Goal: Transaction & Acquisition: Purchase product/service

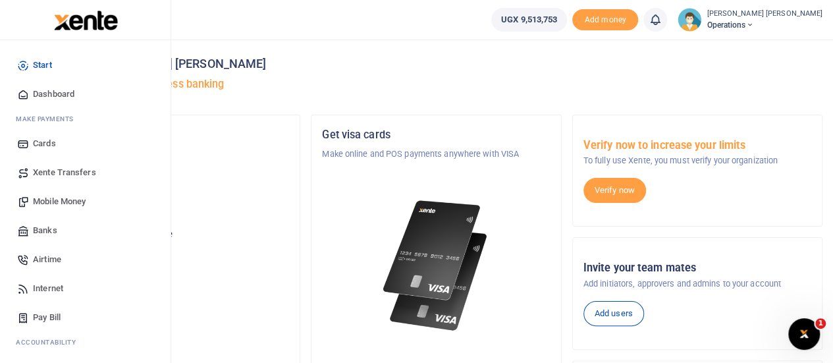
click at [70, 200] on span "Mobile Money" at bounding box center [59, 201] width 53 height 13
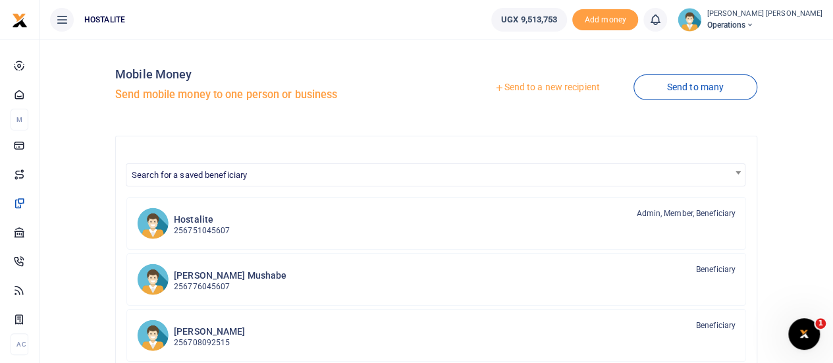
click at [508, 83] on link "Send to a new recipient" at bounding box center [547, 88] width 172 height 24
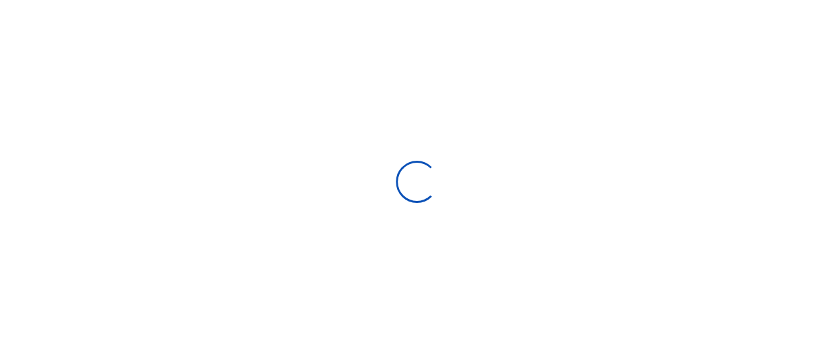
select select "Loading bundles"
select select
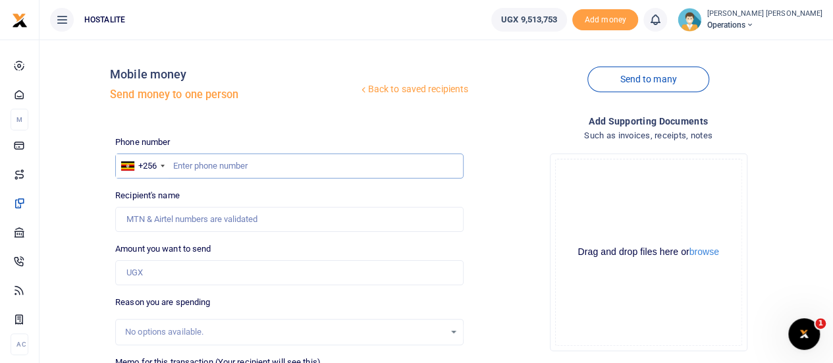
click at [227, 163] on input "text" at bounding box center [289, 165] width 348 height 25
type input "0756442111"
type input "Doreen Rutazaana"
type input "0756442111"
click at [150, 281] on input "Amount you want to send" at bounding box center [289, 272] width 348 height 25
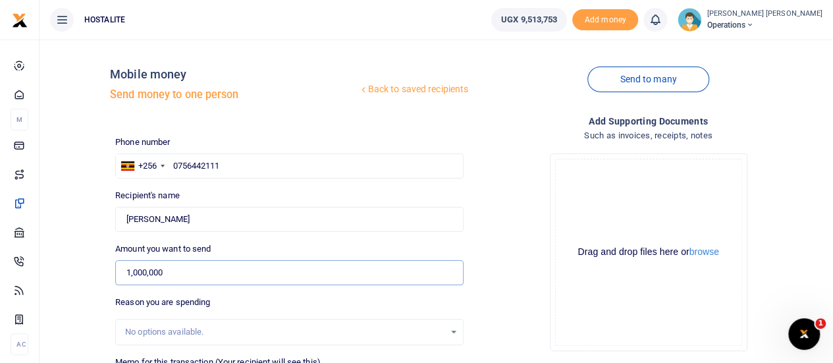
type input "1,000,000"
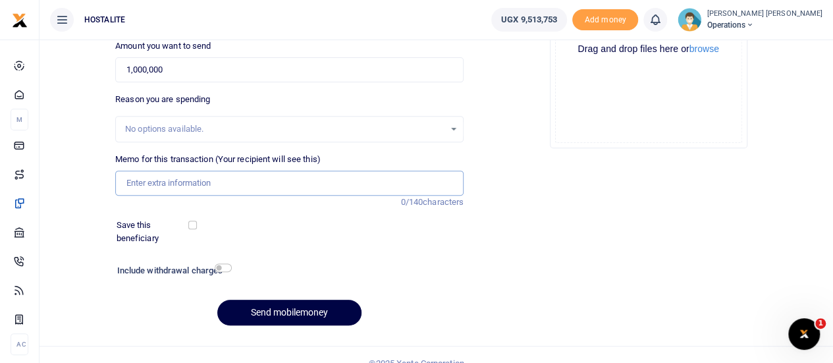
scroll to position [204, 0]
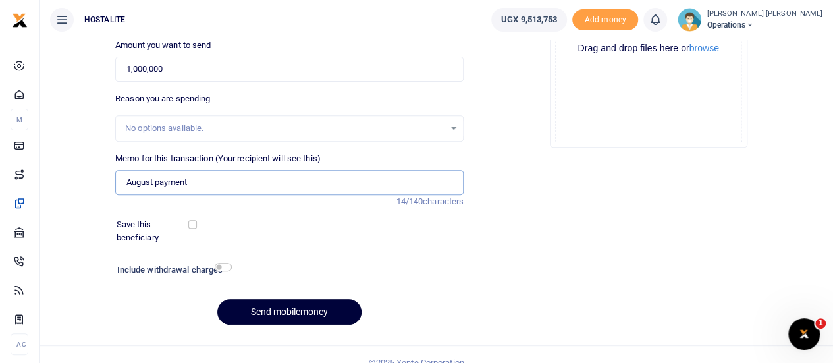
type input "August payment"
click at [302, 308] on button "Send mobilemoney" at bounding box center [289, 312] width 144 height 26
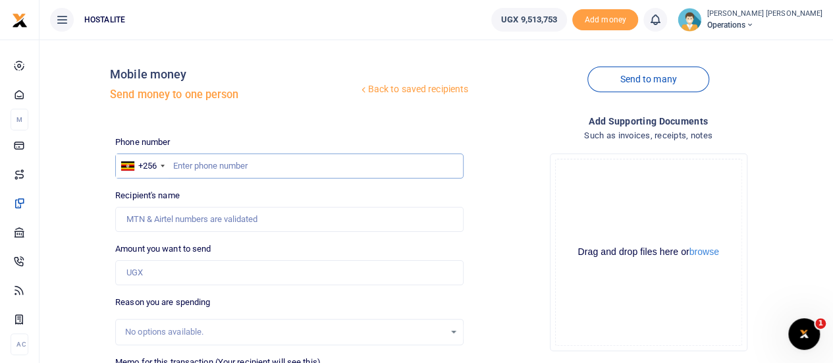
click at [220, 171] on input "text" at bounding box center [289, 165] width 348 height 25
type input "0704302283"
click at [167, 260] on input "Amount you want to send" at bounding box center [289, 272] width 348 height 25
type input "1,000"
type input "Jimmy Kawekwa"
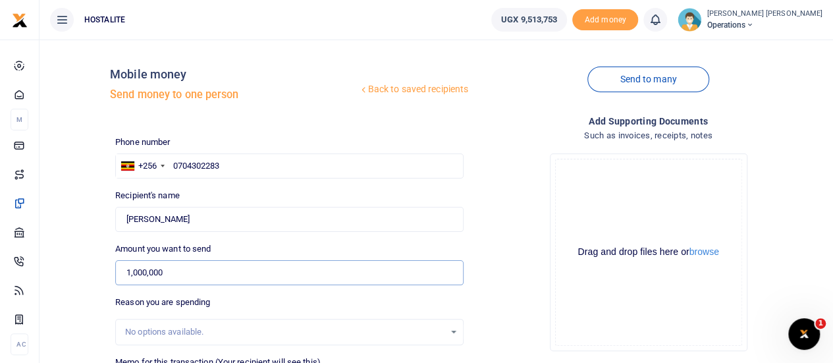
type input "1,000,000"
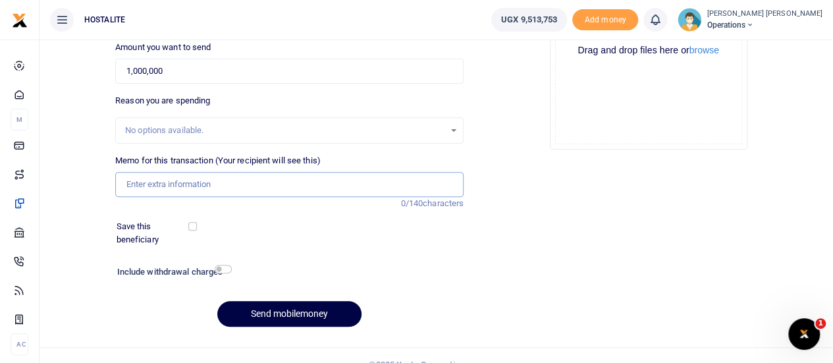
scroll to position [204, 0]
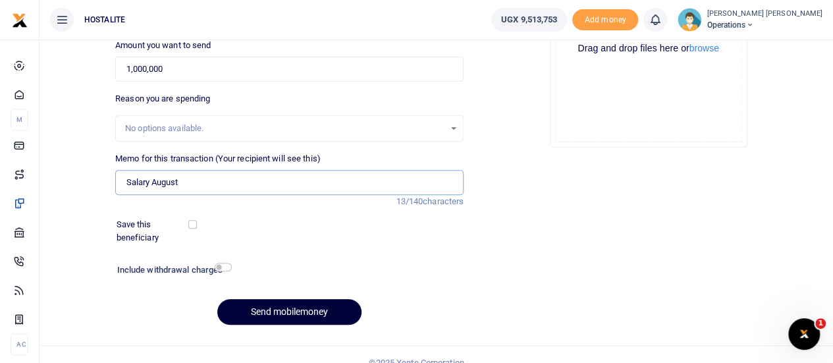
type input "Salary August"
click at [300, 312] on button "Send mobilemoney" at bounding box center [289, 312] width 144 height 26
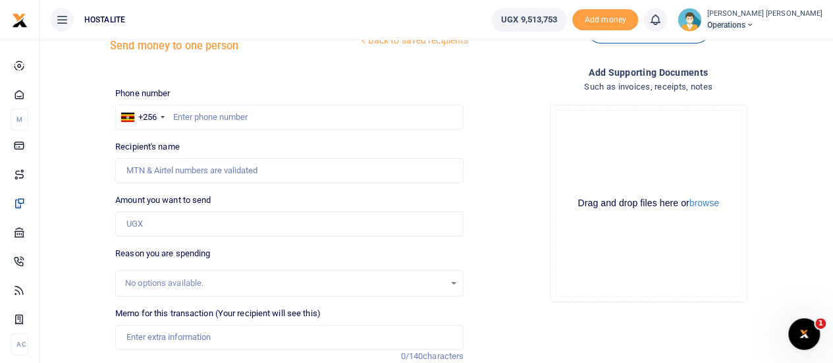
scroll to position [45, 0]
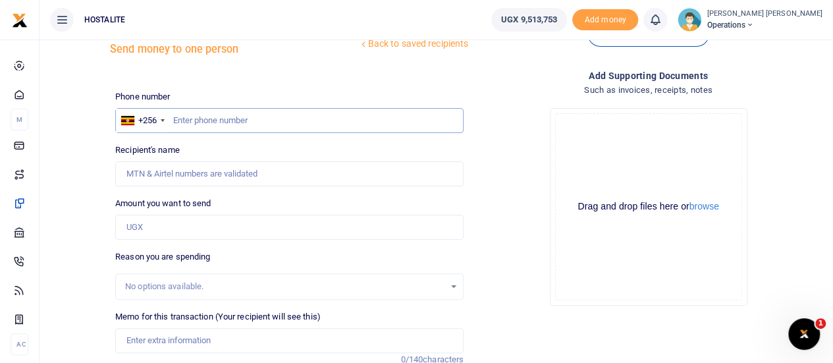
click at [204, 121] on input "text" at bounding box center [289, 120] width 348 height 25
type input "0704530575"
type input "Dickson Mushabe"
click at [179, 227] on input "Amount you want to send" at bounding box center [289, 227] width 348 height 25
type input "2,241,000"
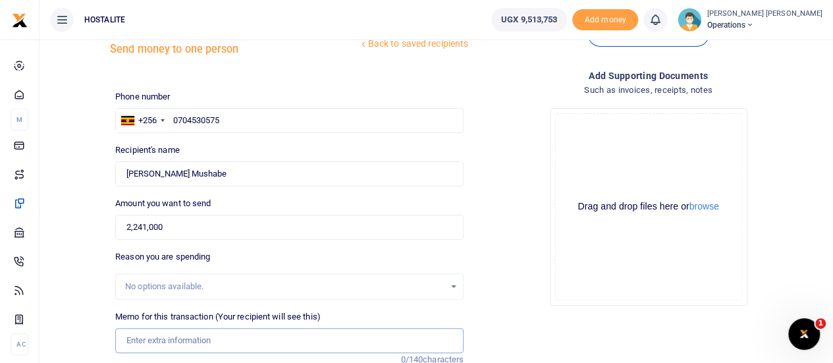
click at [204, 344] on input "Memo for this transaction (Your recipient will see this)" at bounding box center [289, 340] width 348 height 25
type input "salary [DATE]"
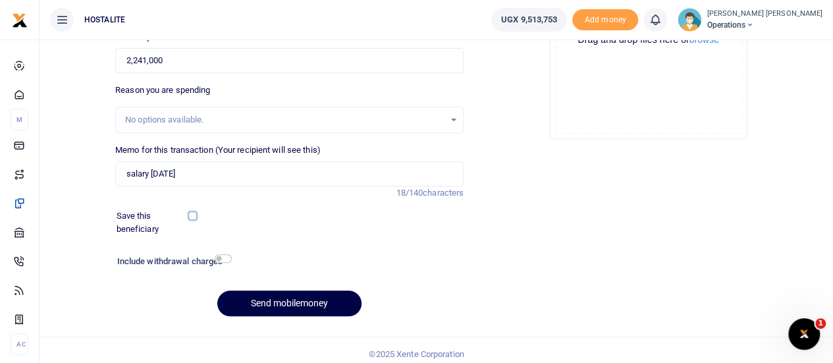
scroll to position [219, 0]
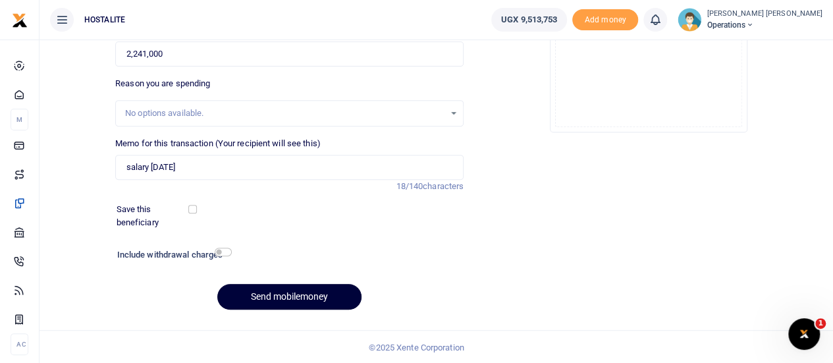
click at [284, 288] on button "Send mobilemoney" at bounding box center [289, 297] width 144 height 26
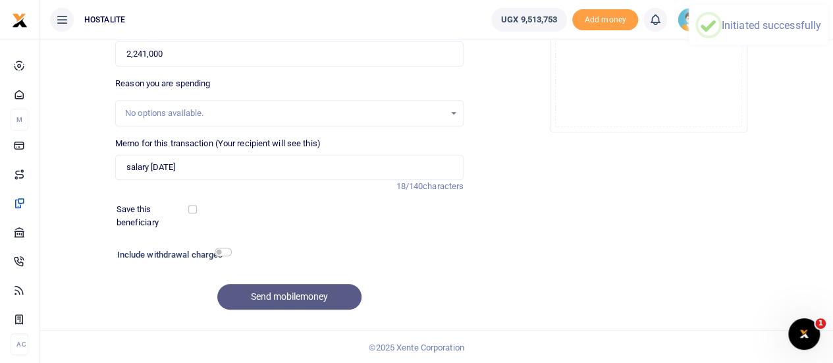
scroll to position [0, 0]
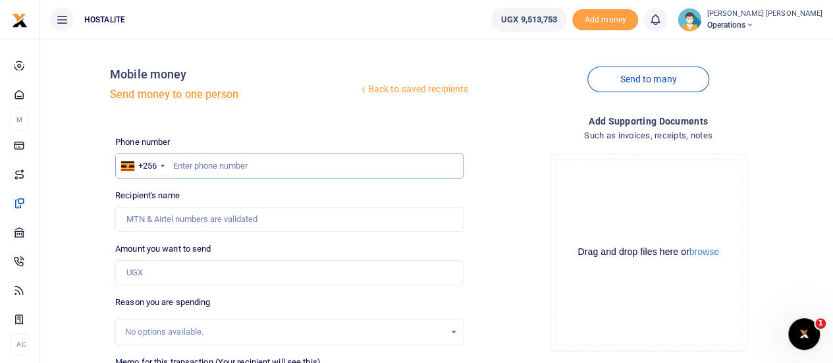
click at [226, 166] on input "text" at bounding box center [289, 165] width 348 height 25
type input "0706334196"
type input "[PERSON_NAME]"
type input "1,500,000"
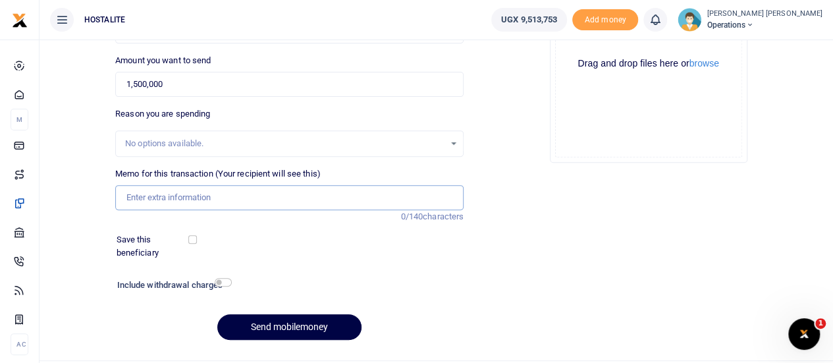
scroll to position [204, 0]
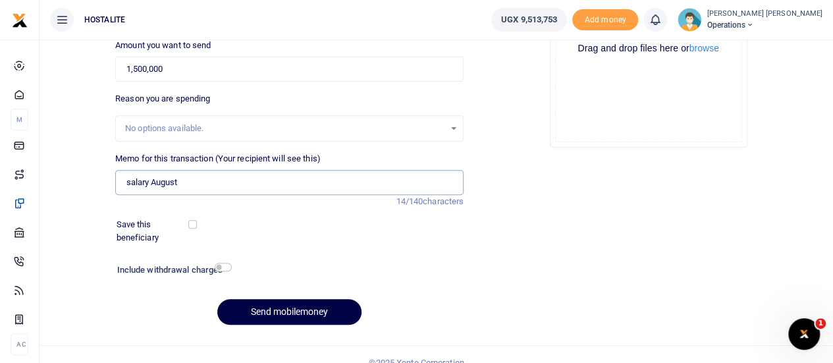
type input "salary [DATE]"
click at [270, 311] on button "Send mobilemoney" at bounding box center [289, 312] width 144 height 26
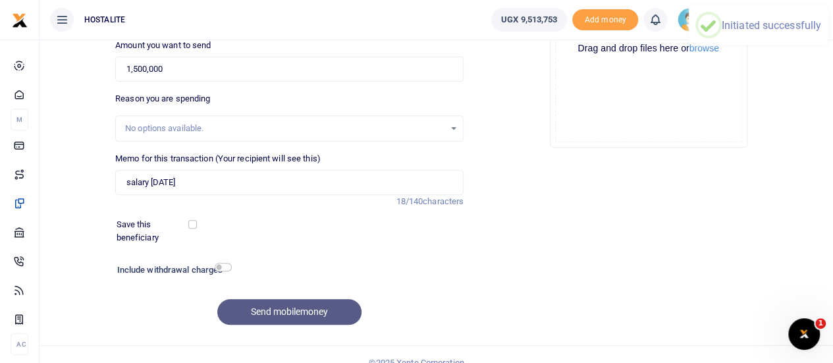
scroll to position [0, 0]
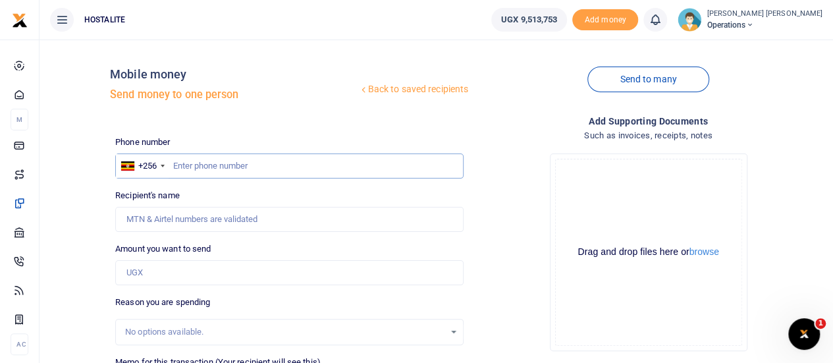
click at [211, 165] on input "text" at bounding box center [289, 165] width 348 height 25
type input "0703413694"
type input "1"
type input "Senabulya Lameck"
type input "1,100,000"
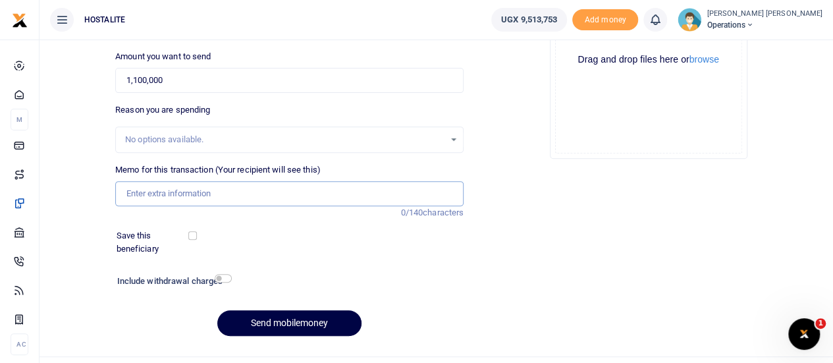
scroll to position [204, 0]
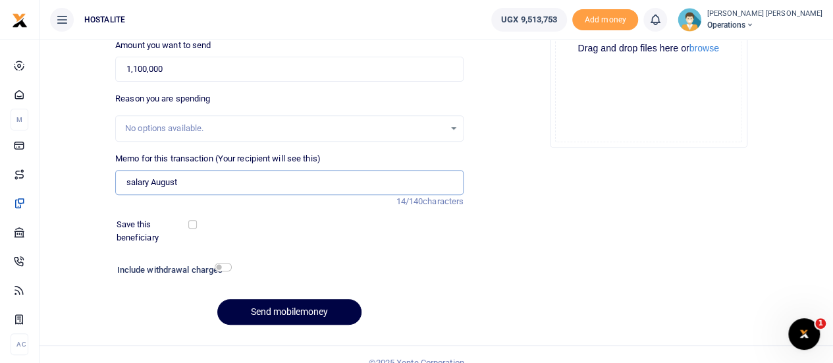
type input "salary [DATE]"
click at [288, 314] on button "Send mobilemoney" at bounding box center [289, 312] width 144 height 26
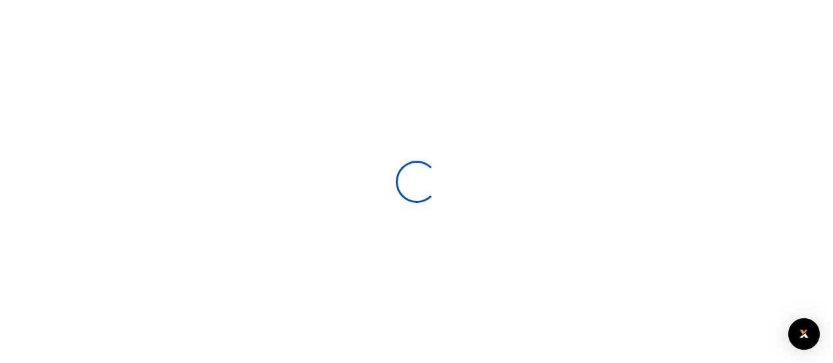
select select
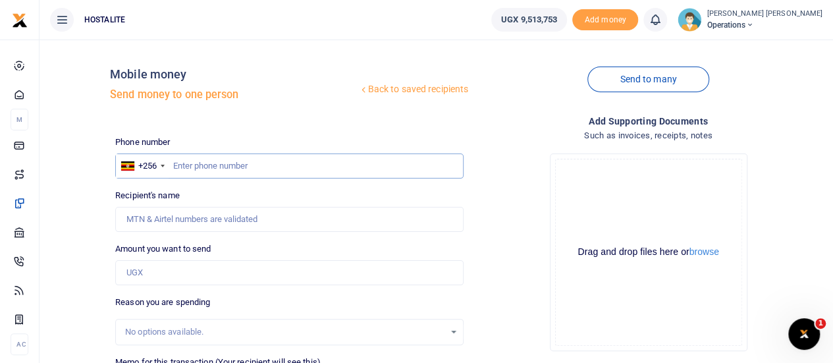
click at [241, 159] on input "text" at bounding box center [289, 165] width 348 height 25
type input "0782861061"
type input "Judith Tusiime"
type input "0782861061"
type input "200,000"
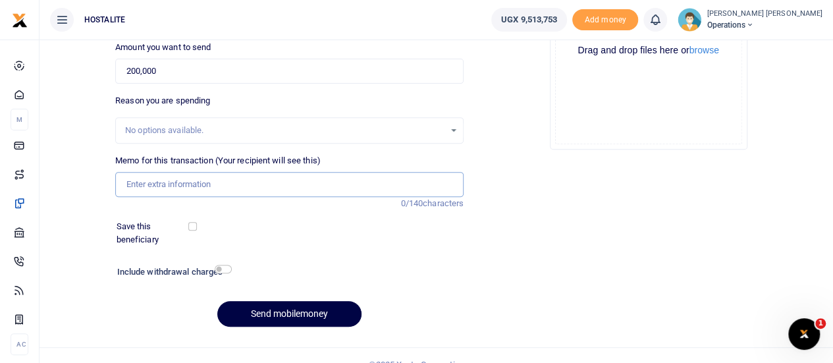
scroll to position [204, 0]
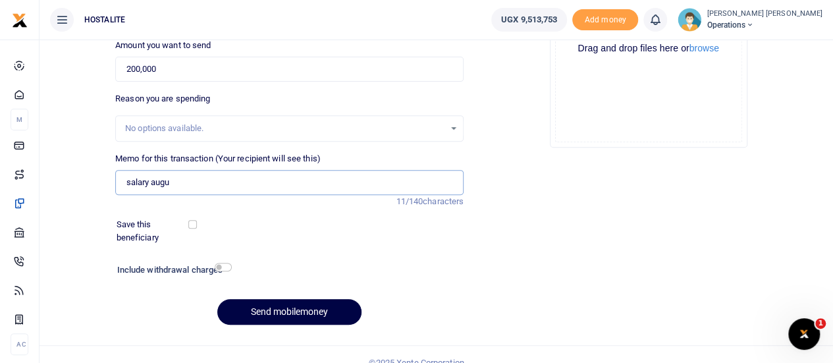
type input "salary [DATE]"
click at [287, 310] on button "Send mobilemoney" at bounding box center [289, 312] width 144 height 26
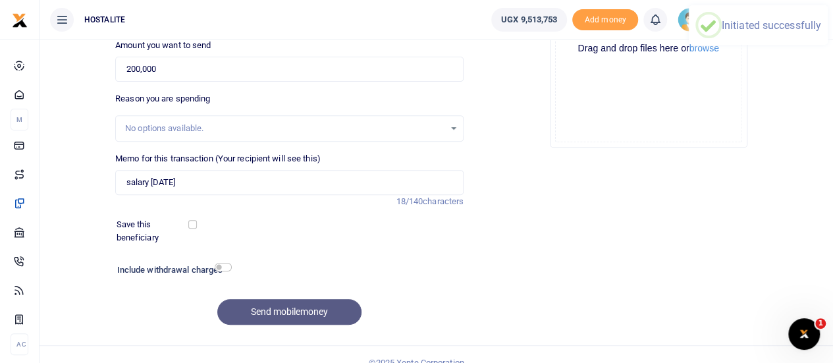
scroll to position [0, 0]
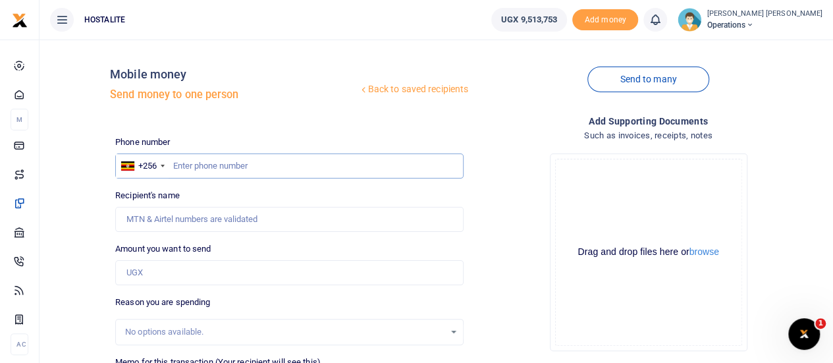
click at [294, 160] on input "text" at bounding box center [289, 165] width 348 height 25
type input "0772054355"
type input "[PERSON_NAME]"
type input "500,000"
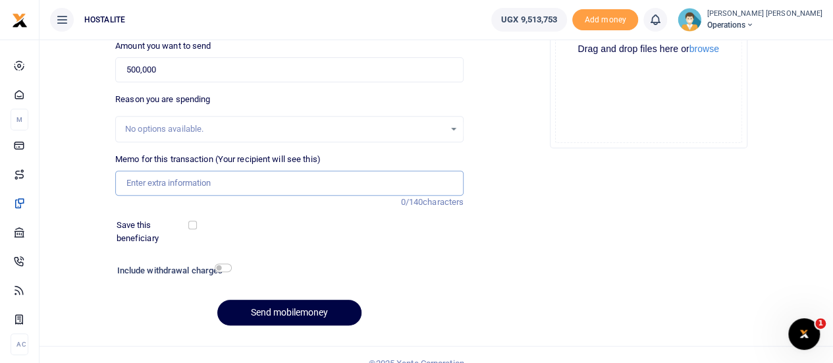
scroll to position [204, 0]
type input "A"
type input "salary [DATE]"
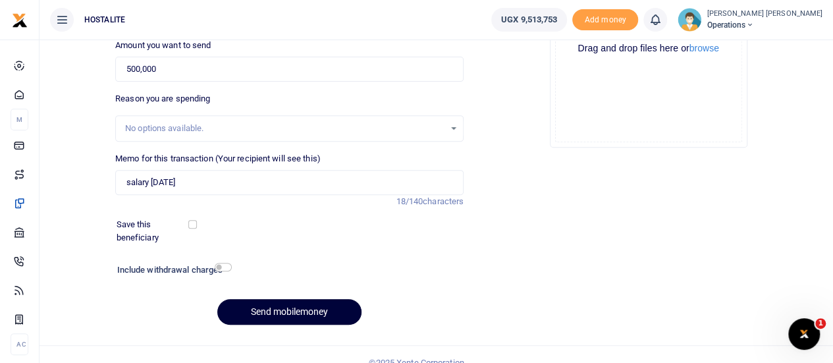
click at [291, 314] on button "Send mobilemoney" at bounding box center [289, 312] width 144 height 26
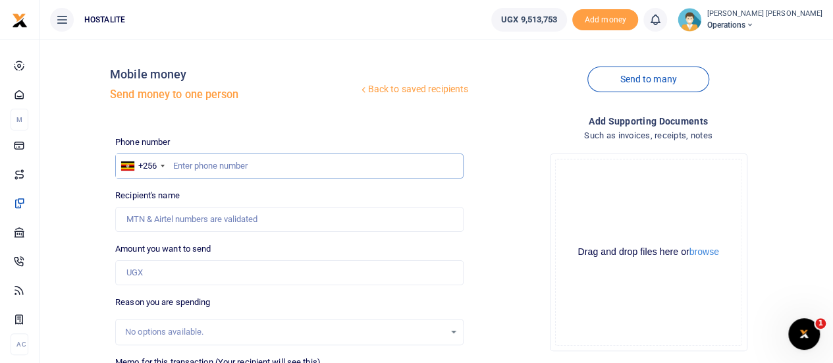
click at [258, 167] on input "text" at bounding box center [289, 165] width 348 height 25
type input "0703326227"
click at [182, 271] on input "Amount you want to send" at bounding box center [289, 272] width 348 height 25
type input "710,000"
type input "Dorothy Nakiyingi"
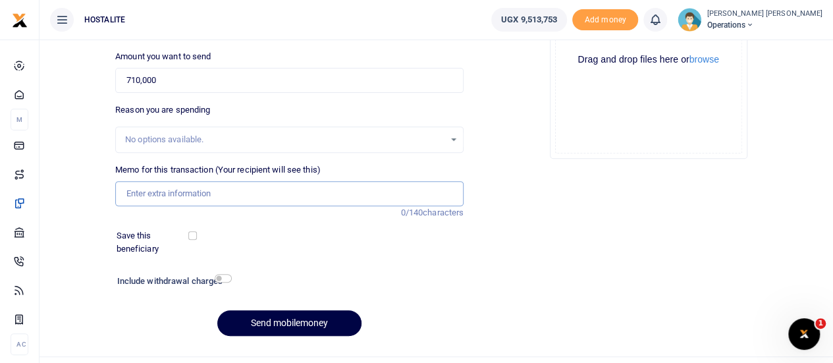
scroll to position [204, 0]
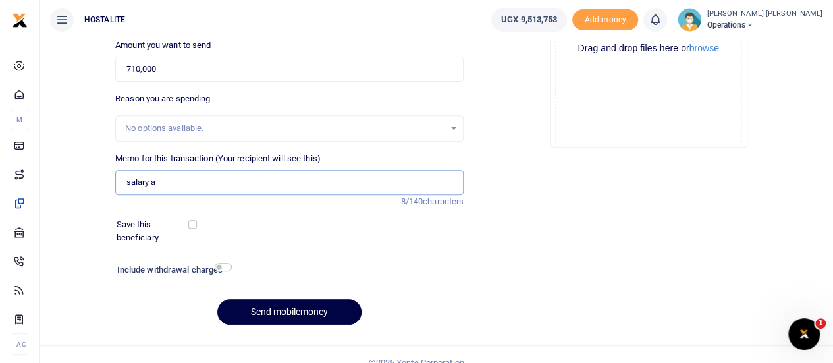
type input "salary [DATE]"
click at [299, 310] on button "Send mobilemoney" at bounding box center [289, 312] width 144 height 26
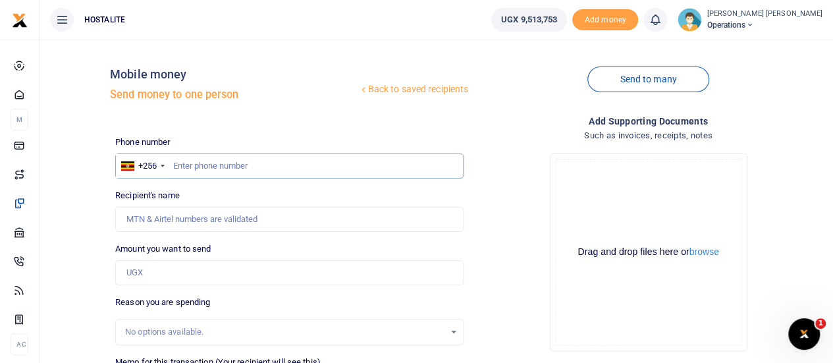
click at [209, 164] on input "text" at bounding box center [289, 165] width 348 height 25
type input "0700854547"
type input "[PERSON_NAME]"
click at [204, 163] on input "0700854547" at bounding box center [289, 165] width 348 height 25
type input "070085447"
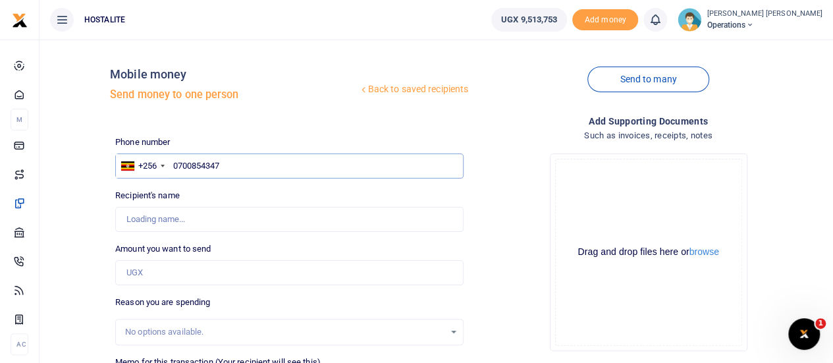
type input "0700854347"
type input "[PERSON_NAME]"
click at [148, 264] on input "Amount you want to send" at bounding box center [289, 272] width 348 height 25
type input "500,000"
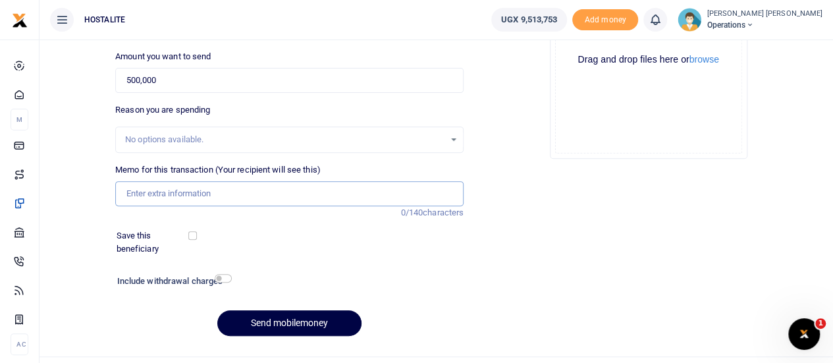
scroll to position [204, 0]
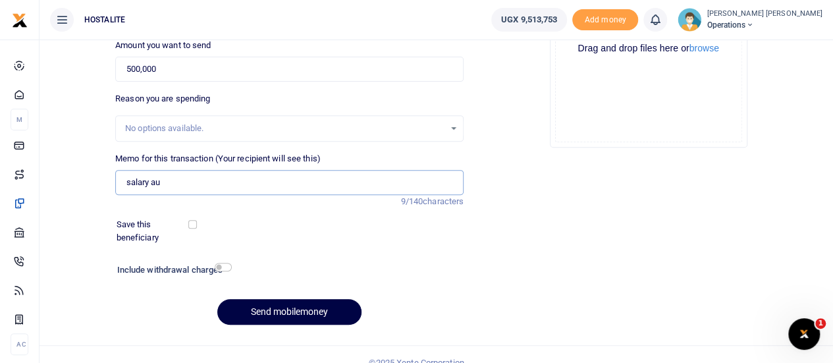
type input "salary [DATE]"
click at [306, 313] on button "Send mobilemoney" at bounding box center [289, 312] width 144 height 26
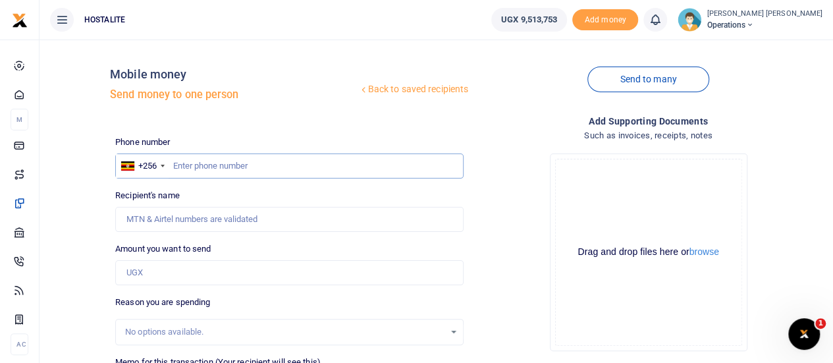
click at [225, 155] on input "text" at bounding box center [289, 165] width 348 height 25
type input "0779882792"
type input "Nobert Asiku"
type input "0779882792"
type input "250,000"
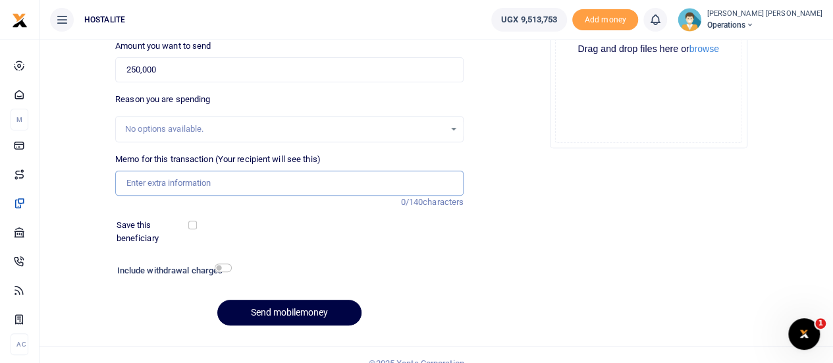
scroll to position [204, 0]
type input "salary [DATE]"
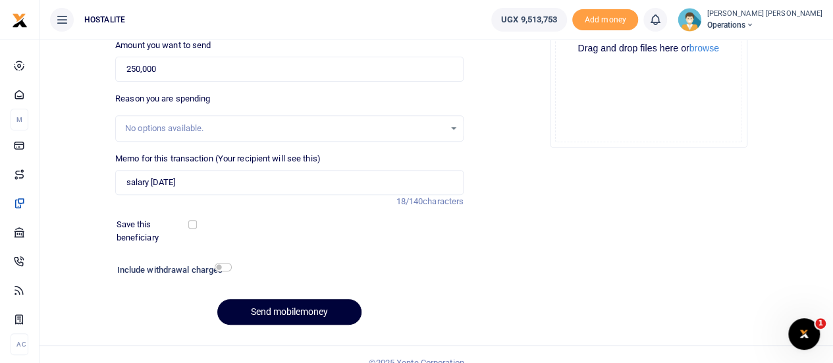
click at [292, 305] on button "Send mobilemoney" at bounding box center [289, 312] width 144 height 26
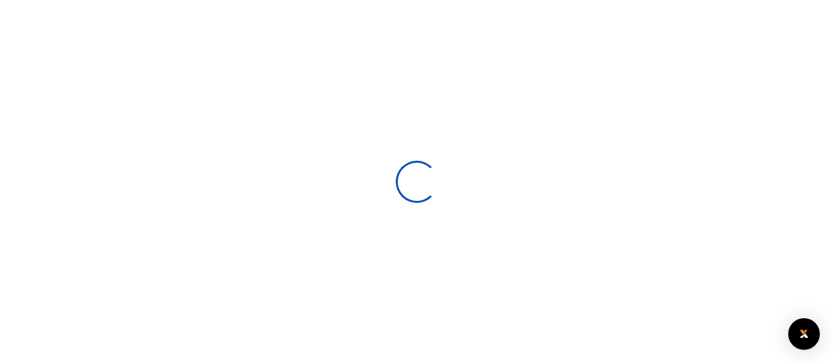
select select
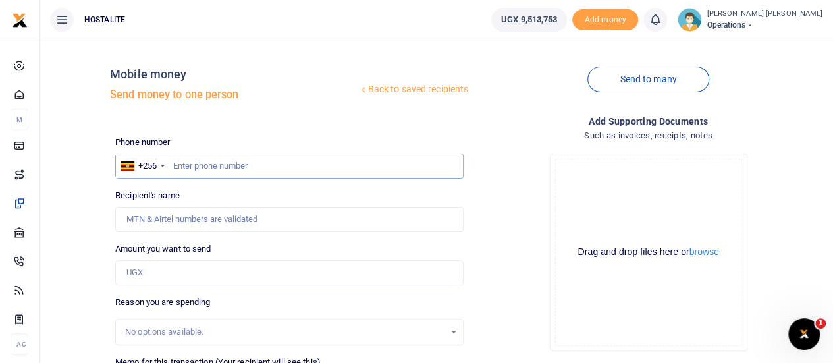
click at [256, 167] on input "text" at bounding box center [289, 165] width 348 height 25
type input "0765032388"
type input "Patrick Allan Musinguzi"
type input "0765032388"
type input "250,000"
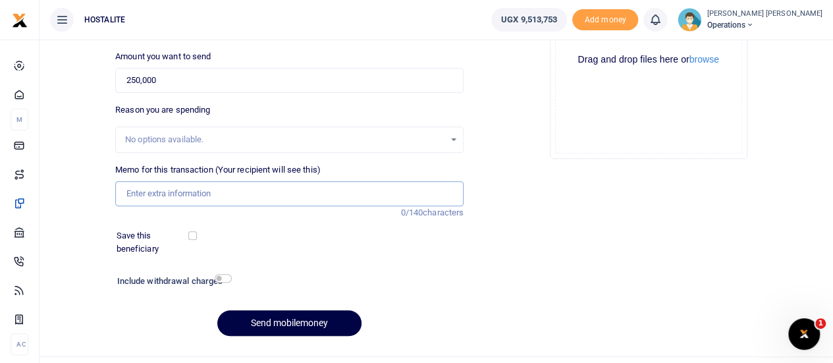
scroll to position [204, 0]
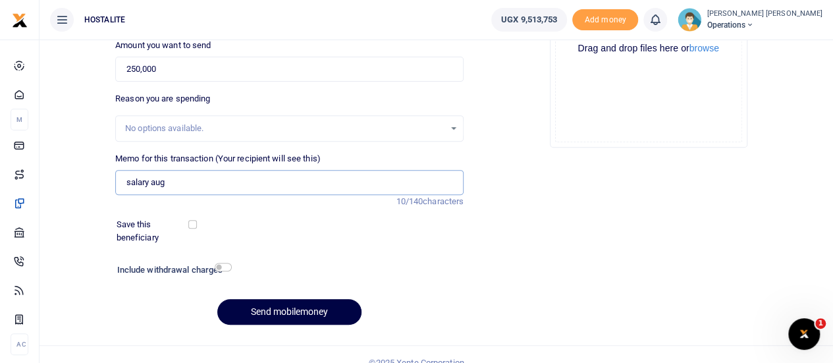
type input "salary August 2025"
click at [299, 314] on button "Send mobilemoney" at bounding box center [289, 312] width 144 height 26
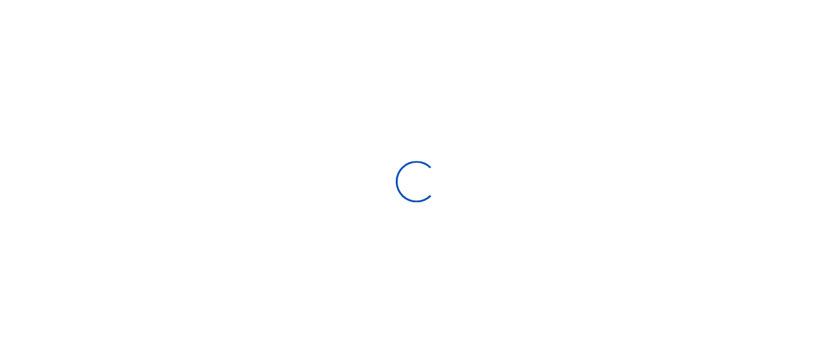
scroll to position [204, 0]
select select
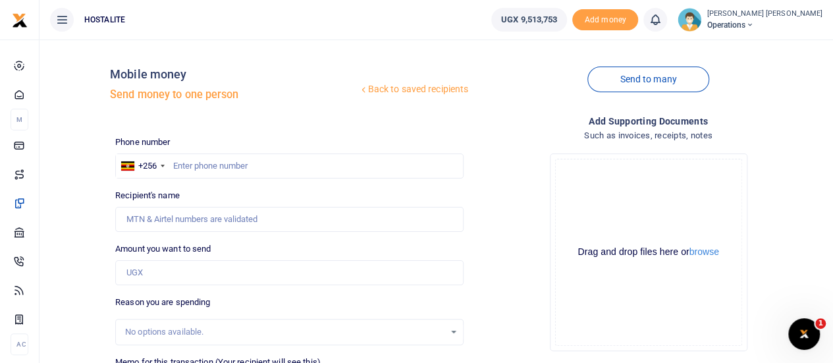
scroll to position [0, 0]
click at [268, 165] on input "text" at bounding box center [289, 165] width 348 height 25
type input "0786128453"
type input "Catherine Agabemigisha"
type input "0786128453"
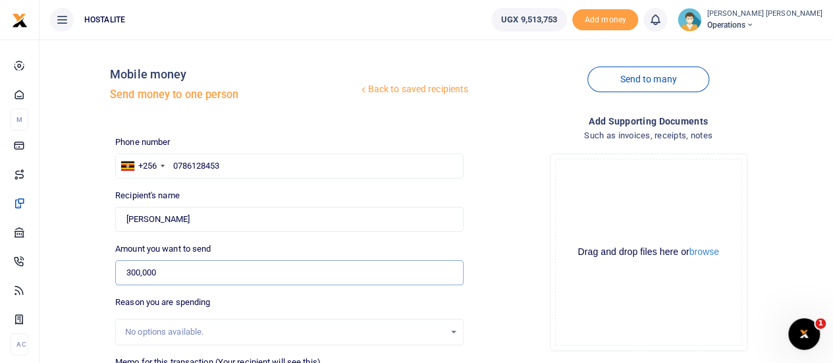
type input "300,000"
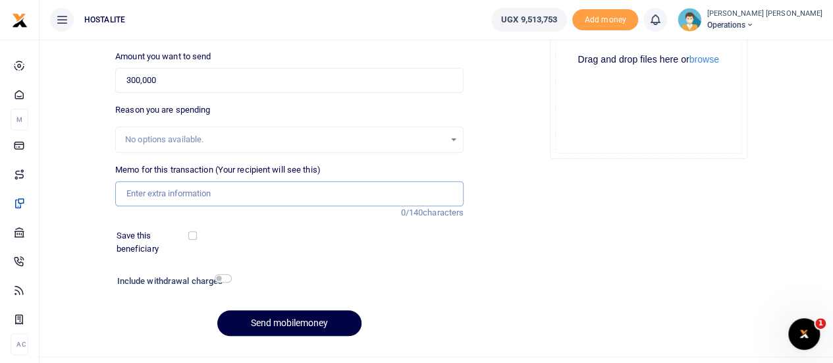
scroll to position [204, 0]
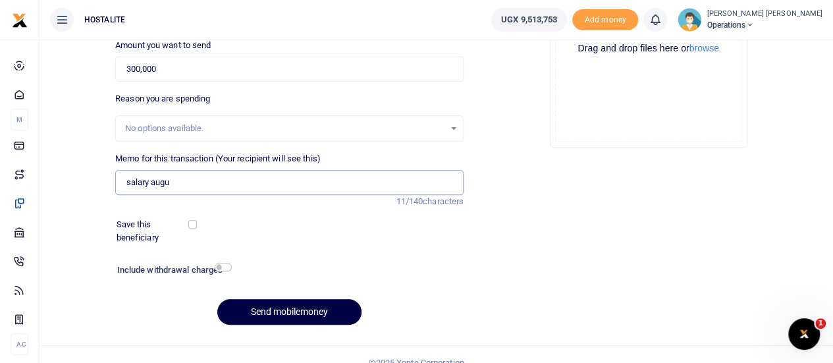
type input "salary August 2025"
click at [286, 307] on button "Send mobilemoney" at bounding box center [289, 312] width 144 height 26
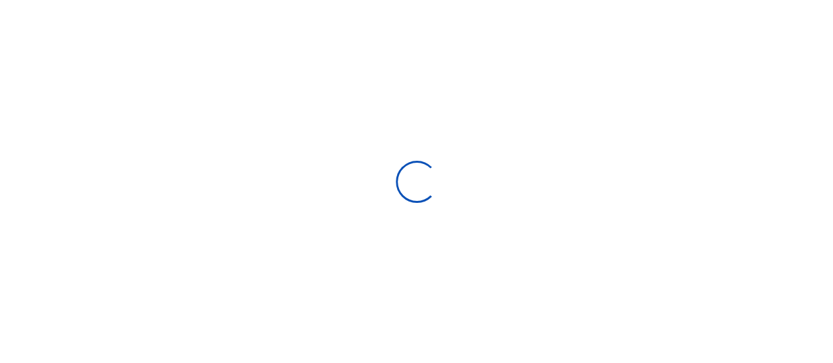
scroll to position [204, 0]
select select "Loading bundles"
select select
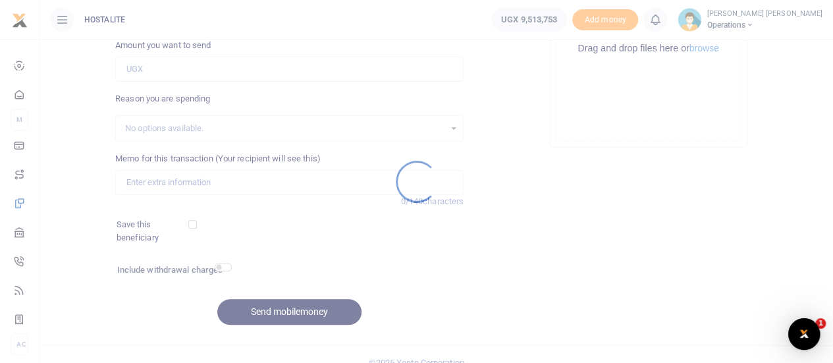
scroll to position [0, 0]
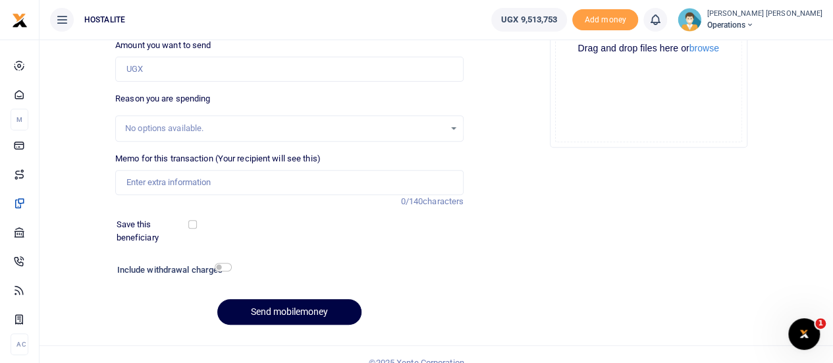
click at [831, 80] on div "Back to saved recipients Mobile money Send money to one person Send to many Pho…" at bounding box center [437, 108] width 794 height 544
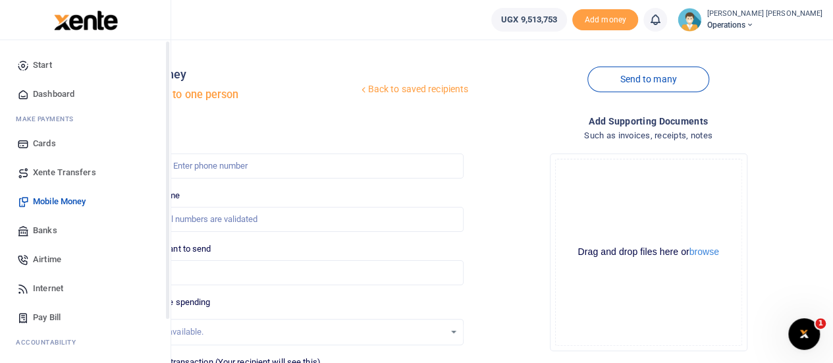
scroll to position [107, 0]
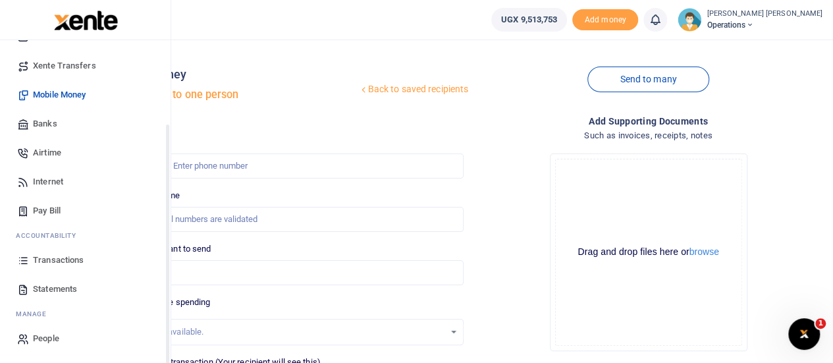
click at [166, 330] on div "Start Dashboard M ake Payments Cards Xente Transfers Mobile Money Banks Airtime…" at bounding box center [85, 148] width 171 height 430
click at [65, 254] on span "Transactions" at bounding box center [58, 260] width 51 height 13
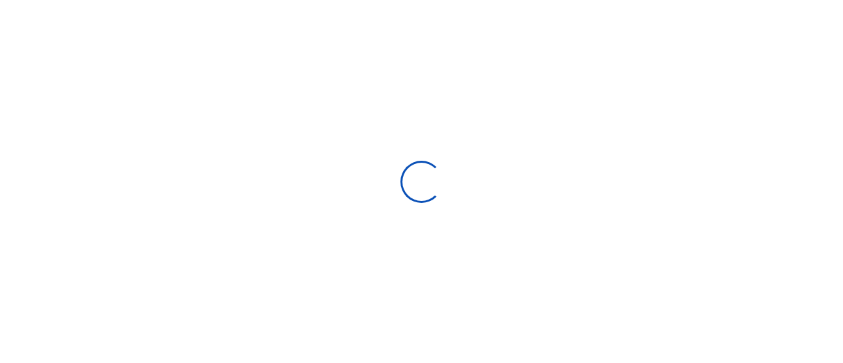
select select
type input "[DATE] - [DATE]"
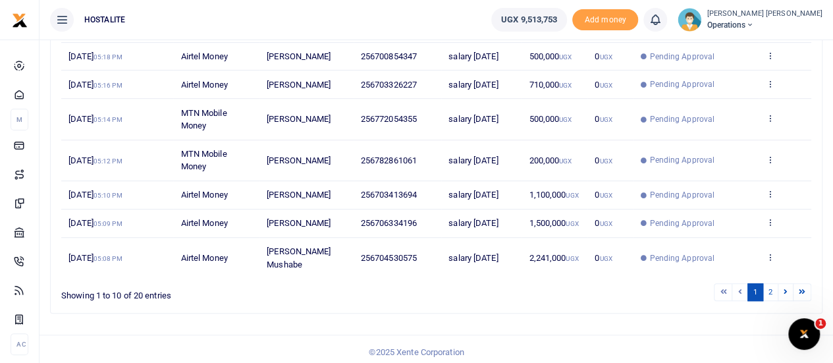
scroll to position [329, 0]
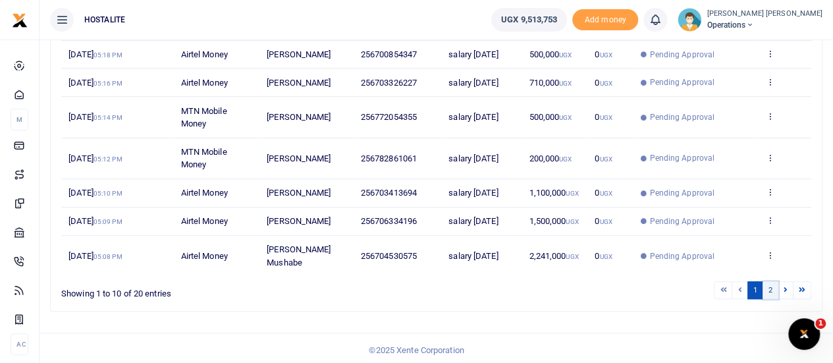
click at [772, 299] on link "2" at bounding box center [771, 290] width 16 height 18
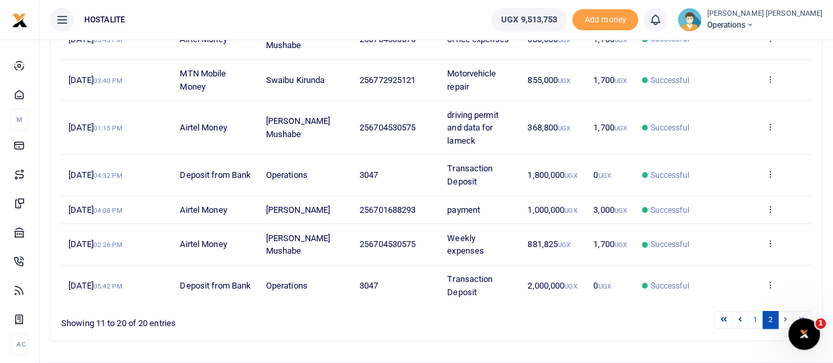
scroll to position [334, 0]
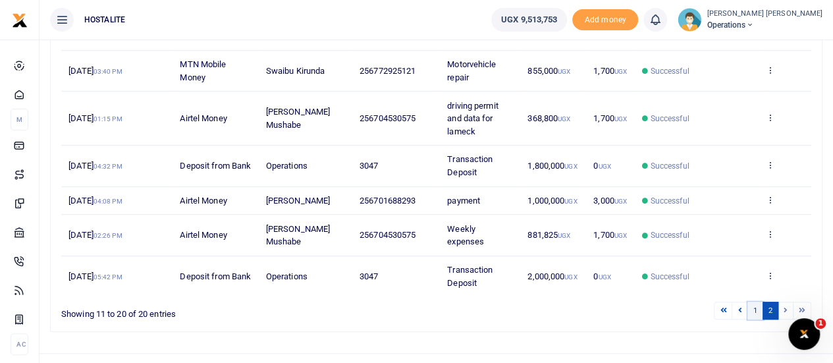
click at [753, 302] on link "1" at bounding box center [756, 311] width 16 height 18
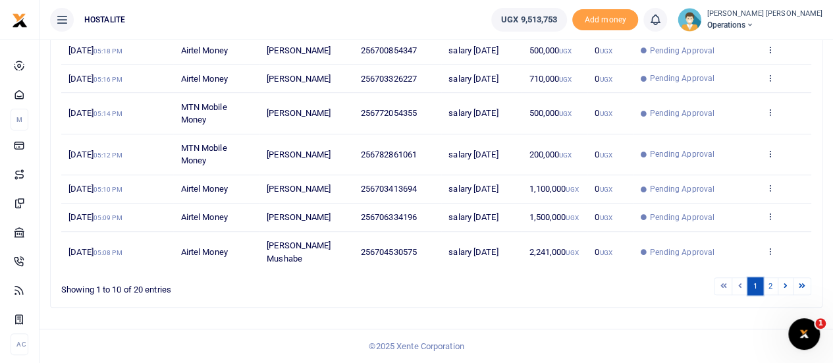
scroll to position [380, 0]
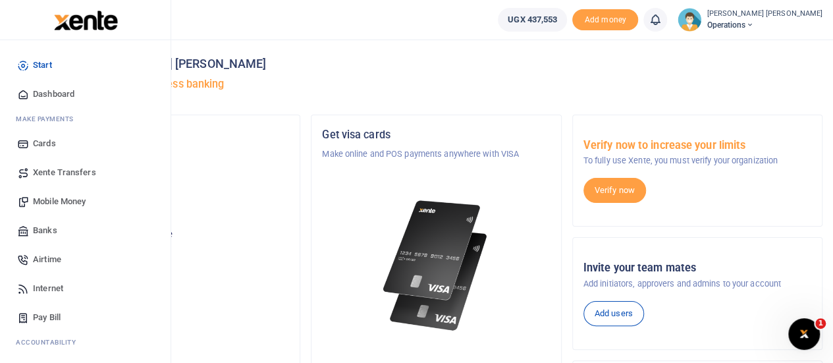
click at [71, 197] on span "Mobile Money" at bounding box center [59, 201] width 53 height 13
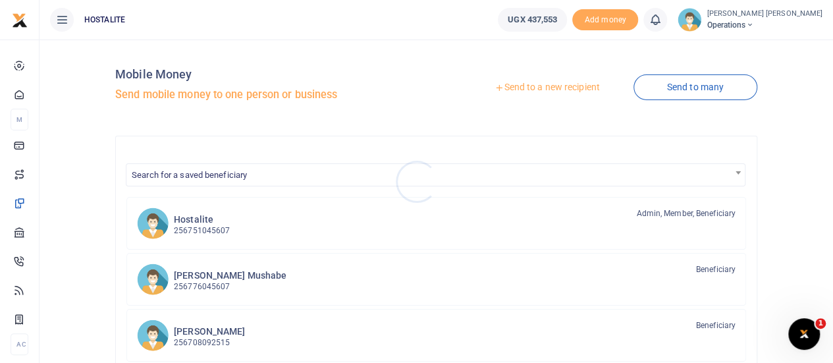
click at [524, 91] on div at bounding box center [416, 181] width 833 height 363
click at [511, 88] on link "Send to a new recipient" at bounding box center [547, 88] width 172 height 24
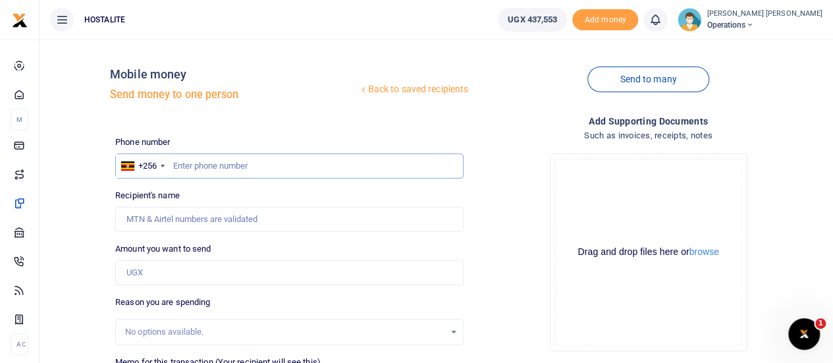
click at [227, 163] on input "text" at bounding box center [289, 165] width 348 height 25
type input "0786224785"
type input "[PERSON_NAME]"
type input "110,000"
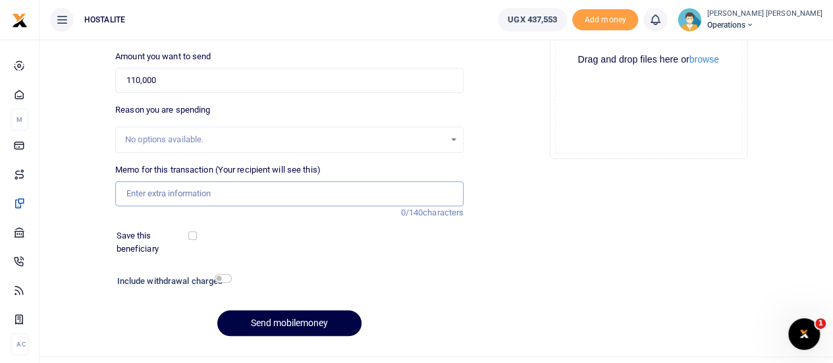
scroll to position [204, 0]
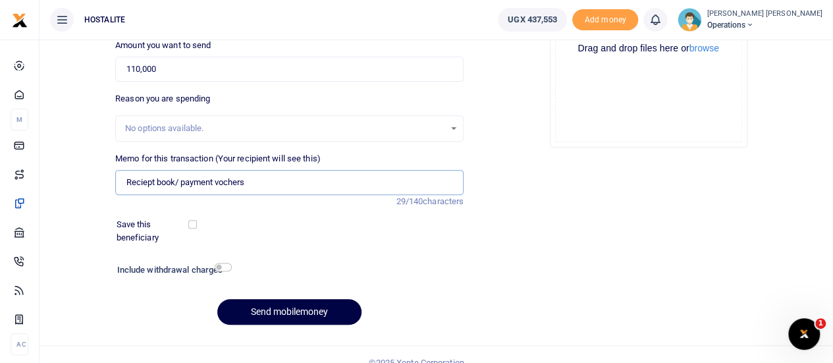
click at [180, 180] on input "Reciept book/ payment vochers" at bounding box center [289, 182] width 348 height 25
type input "Reciept book and payment vochers"
click at [291, 304] on button "Send mobilemoney" at bounding box center [289, 312] width 144 height 26
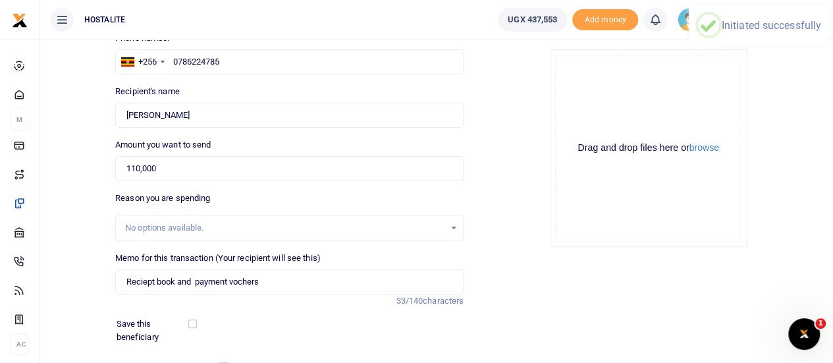
scroll to position [99, 0]
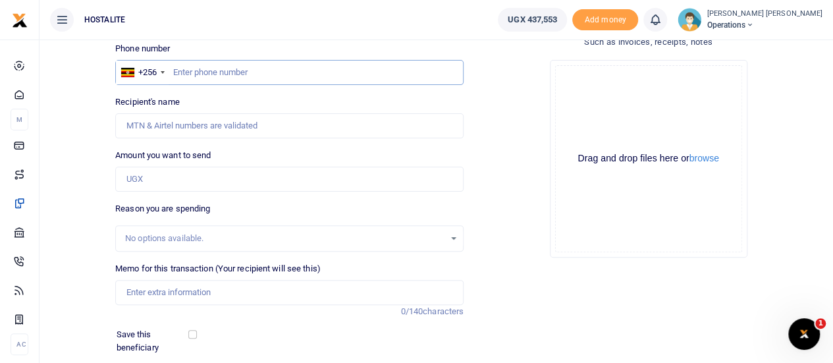
click at [207, 72] on input "text" at bounding box center [289, 72] width 348 height 25
type input "0756501530"
type input "[PERSON_NAME]"
type input "100,000"
type input "Tonner"
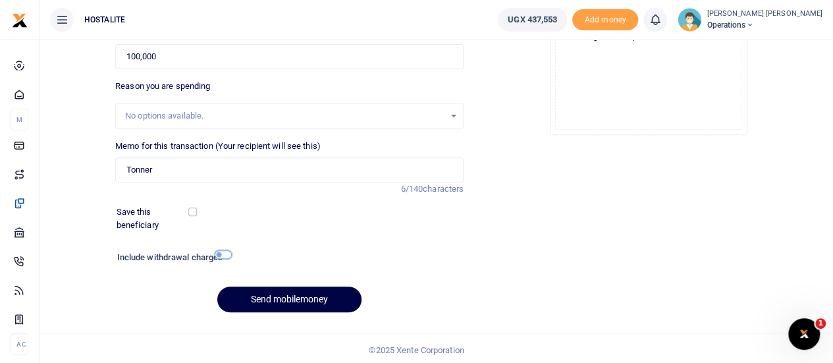
scroll to position [219, 0]
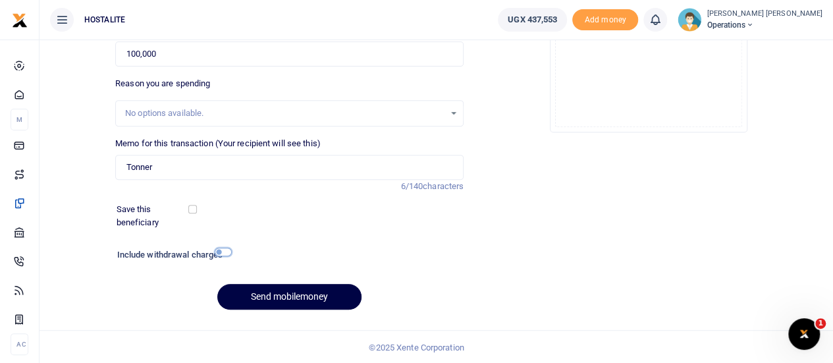
click at [223, 252] on input "checkbox" at bounding box center [223, 252] width 17 height 9
checkbox input "true"
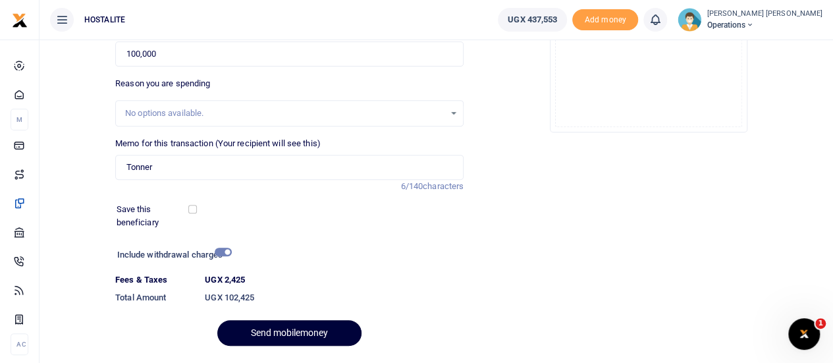
click at [278, 331] on button "Send mobilemoney" at bounding box center [289, 333] width 144 height 26
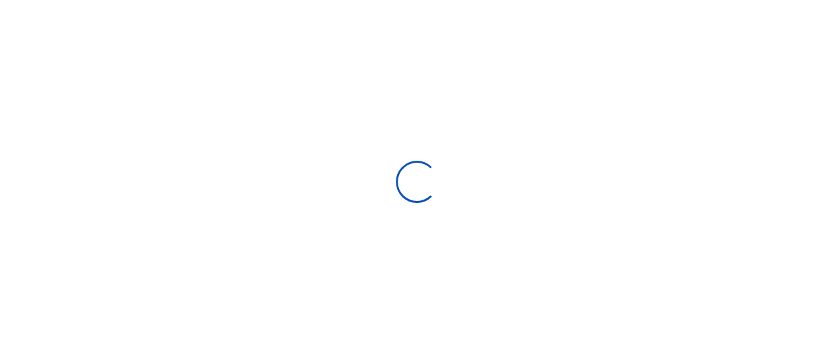
select select "Loading bundles"
select select
